Goal: Task Accomplishment & Management: Manage account settings

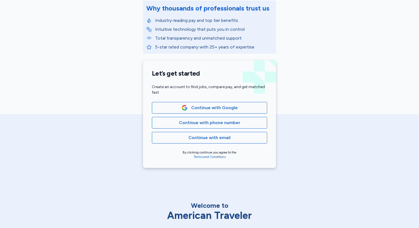
scroll to position [87, 0]
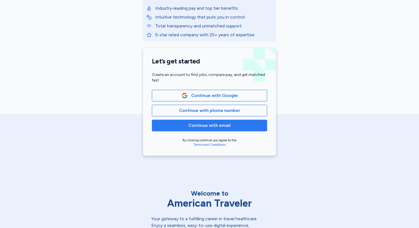
click at [199, 129] on button "Continue with email" at bounding box center [209, 126] width 115 height 12
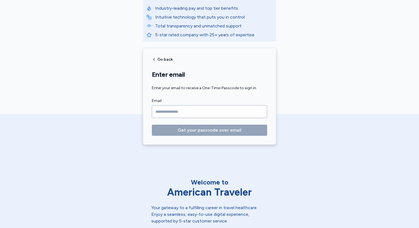
click at [204, 110] on input "Email" at bounding box center [209, 111] width 115 height 13
click at [204, 106] on input "Email" at bounding box center [209, 111] width 115 height 13
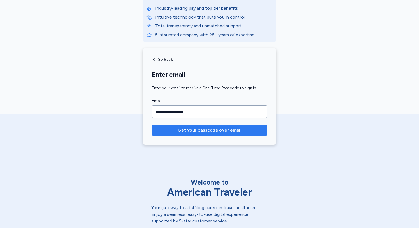
type input "**********"
click at [199, 127] on button "Get your passcode over email" at bounding box center [209, 130] width 115 height 11
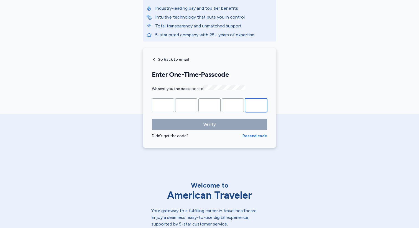
paste input "*"
type input "*"
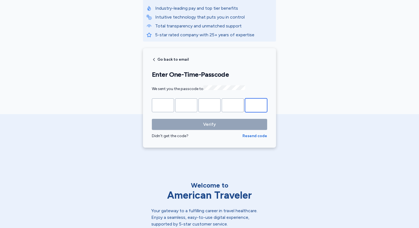
type input "*"
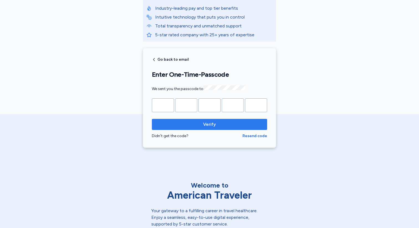
click at [204, 127] on span "Verify" at bounding box center [209, 124] width 13 height 7
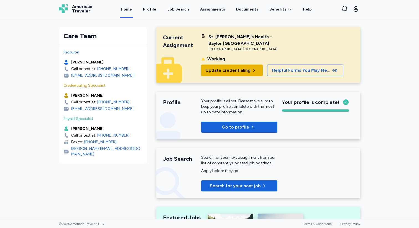
click at [224, 70] on span "Update credentialing" at bounding box center [228, 70] width 45 height 7
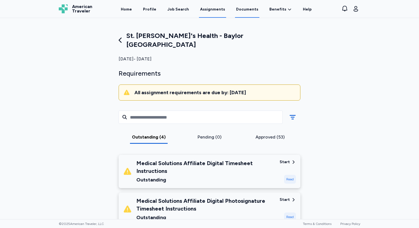
click at [249, 9] on link "Documents" at bounding box center [247, 9] width 24 height 17
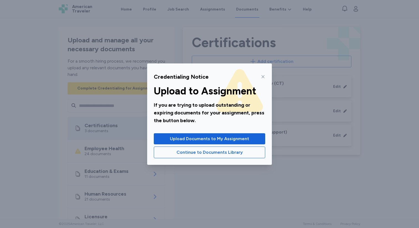
click at [262, 79] on div at bounding box center [262, 76] width 7 height 9
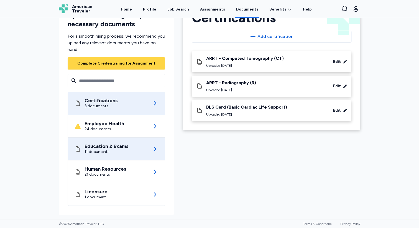
scroll to position [24, 0]
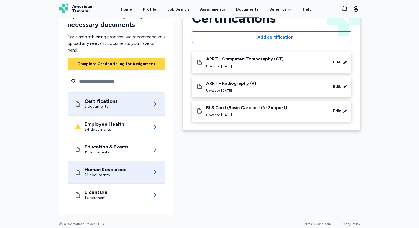
click at [136, 177] on div "Human Resources 21 documents" at bounding box center [117, 172] width 84 height 22
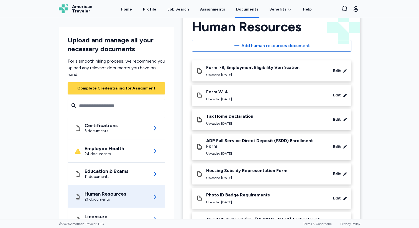
scroll to position [18, 0]
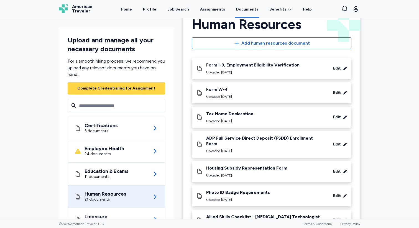
click at [340, 93] on div "Edit" at bounding box center [337, 93] width 8 height 6
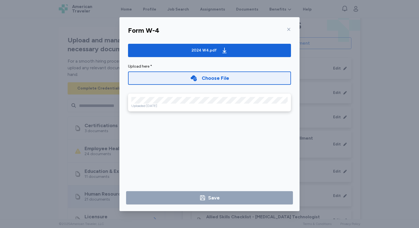
click at [288, 29] on icon at bounding box center [289, 29] width 4 height 4
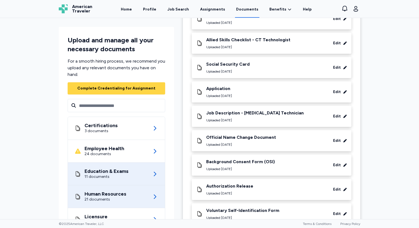
scroll to position [275, 0]
